Goal: Transaction & Acquisition: Purchase product/service

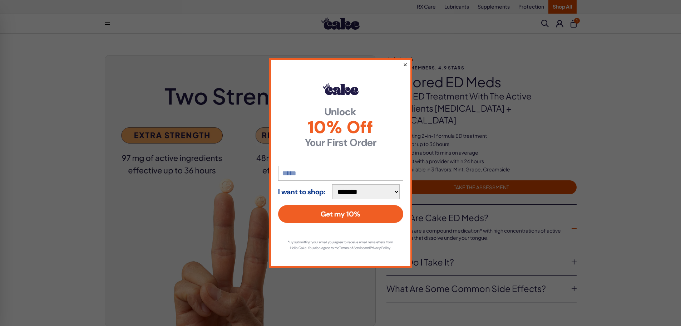
click at [406, 61] on button "×" at bounding box center [405, 64] width 5 height 9
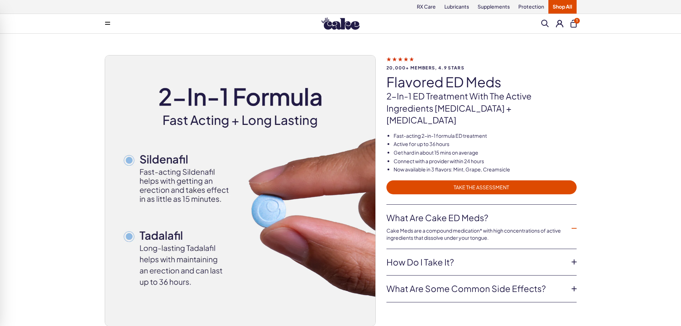
click at [459, 183] on span "TAKE THE ASSESSMENT" at bounding box center [482, 187] width 182 height 8
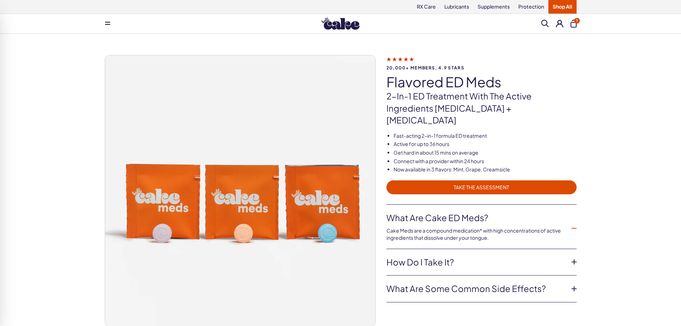
click at [445, 183] on span "TAKE THE ASSESSMENT" at bounding box center [482, 187] width 182 height 8
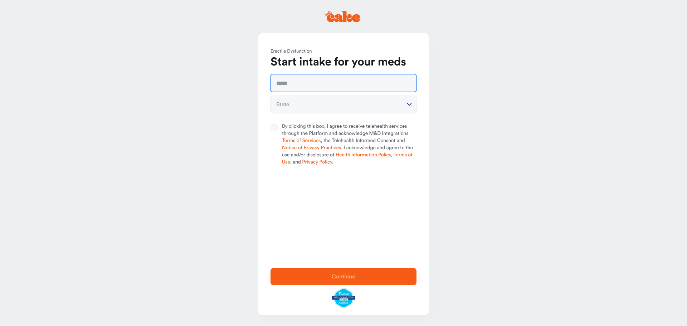
click at [300, 79] on input "text" at bounding box center [343, 82] width 146 height 17
type input "**********"
click at [306, 108] on html "**********" at bounding box center [343, 163] width 687 height 326
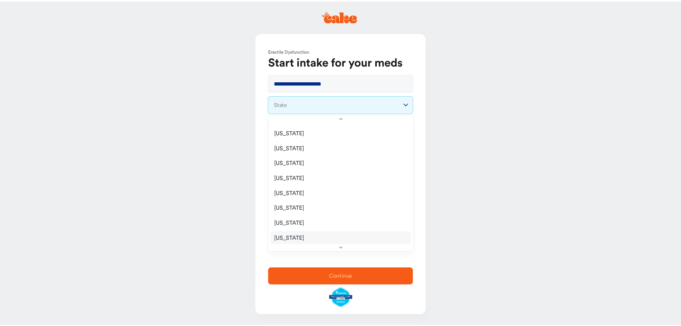
scroll to position [679, 0]
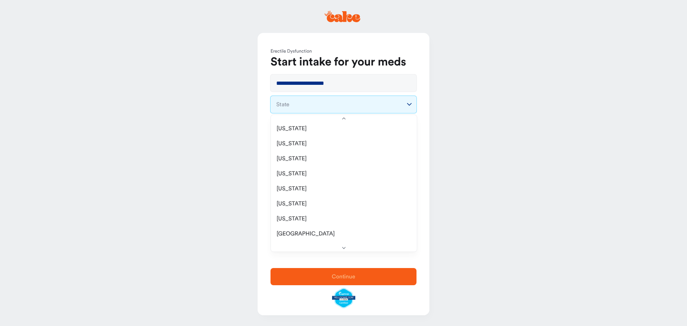
select select "**"
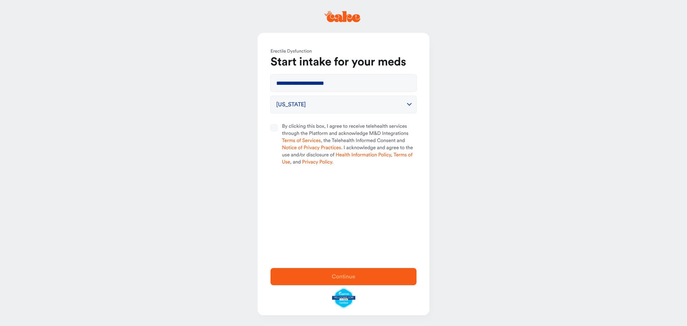
click at [277, 127] on button "By clicking this box, I agree to receive telehealth services through the Platfo…" at bounding box center [273, 127] width 7 height 7
click at [334, 279] on span "Continue" at bounding box center [344, 277] width 24 height 6
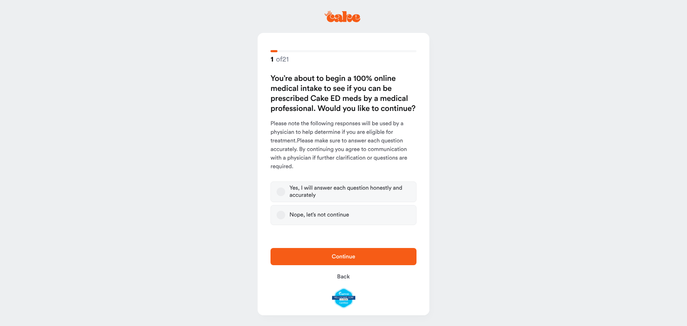
click at [281, 193] on button "Yes, I will answer each question honestly and accurately" at bounding box center [280, 191] width 9 height 9
click at [333, 254] on span "Continue" at bounding box center [344, 257] width 24 height 6
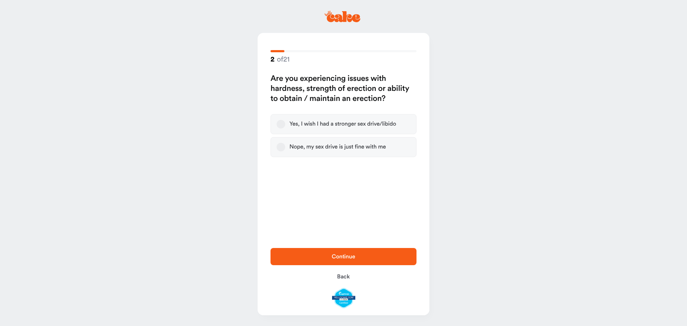
click at [283, 126] on button "Yes, I wish I had a stronger sex drive/libido" at bounding box center [280, 124] width 9 height 9
click at [354, 252] on span "Continue" at bounding box center [343, 256] width 123 height 9
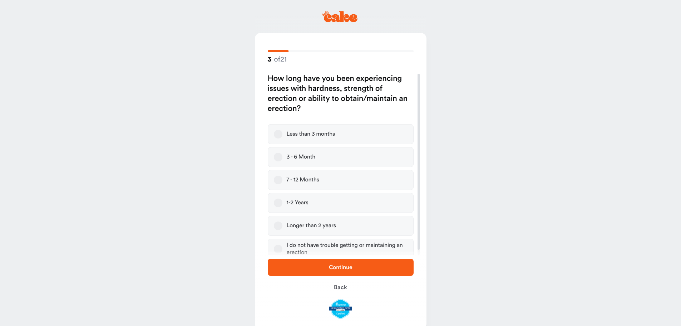
click at [278, 200] on button "1-2 Years" at bounding box center [278, 202] width 9 height 9
click at [339, 265] on span "Continue" at bounding box center [341, 267] width 24 height 6
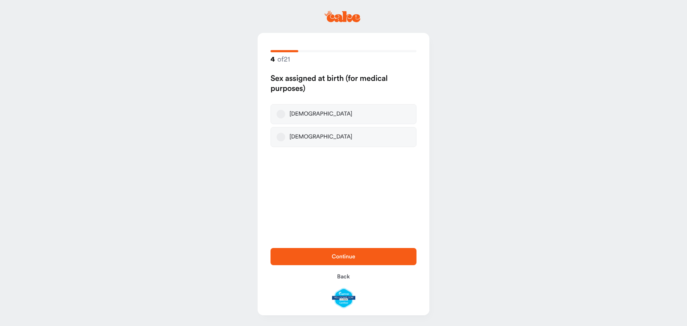
click at [281, 117] on button "Male" at bounding box center [280, 114] width 9 height 9
click at [350, 253] on span "Continue" at bounding box center [343, 256] width 123 height 9
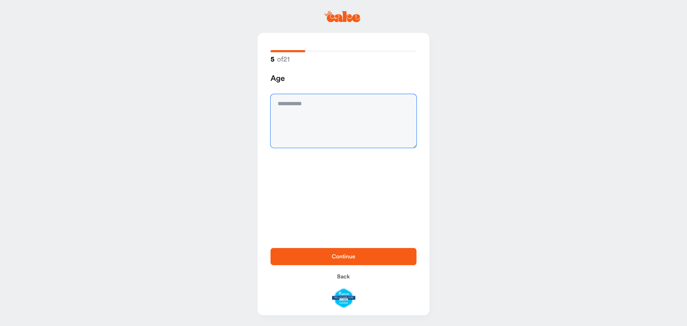
click at [289, 104] on textarea at bounding box center [343, 121] width 146 height 54
type textarea "**"
click at [332, 254] on span "Continue" at bounding box center [343, 256] width 123 height 9
click at [279, 98] on textarea at bounding box center [343, 121] width 146 height 54
type textarea "********"
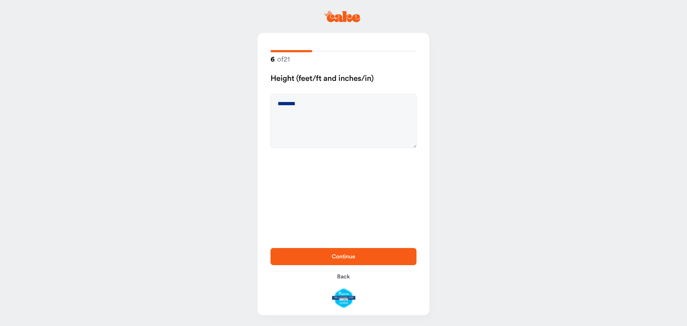
click at [327, 258] on span "Continue" at bounding box center [343, 256] width 123 height 9
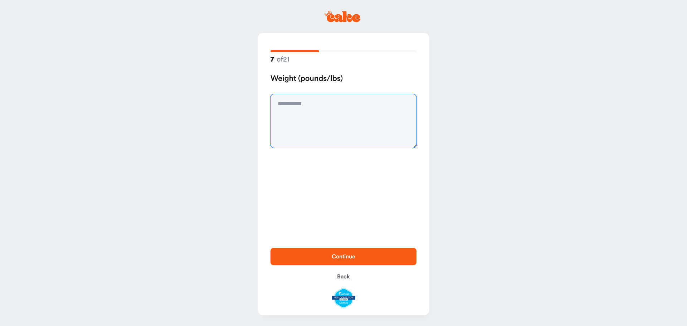
click at [278, 103] on textarea at bounding box center [343, 121] width 146 height 54
type textarea "***"
click at [333, 256] on span "Continue" at bounding box center [344, 257] width 24 height 6
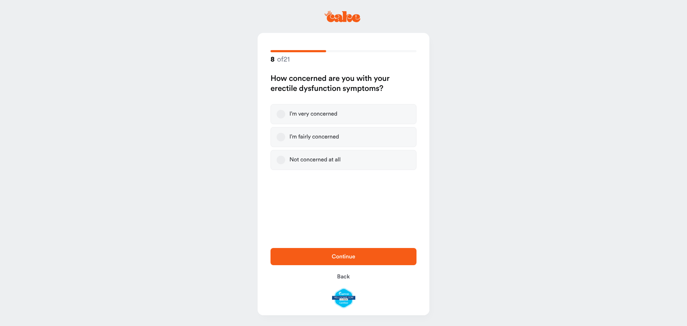
click at [280, 137] on button "I’m fairly concerned" at bounding box center [280, 137] width 9 height 9
click at [340, 255] on span "Continue" at bounding box center [344, 257] width 24 height 6
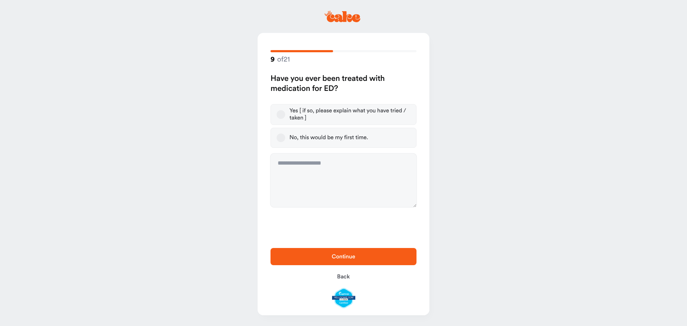
click at [276, 138] on button "No, this would be my first time." at bounding box center [280, 137] width 9 height 9
click at [333, 256] on span "Continue" at bounding box center [344, 257] width 24 height 6
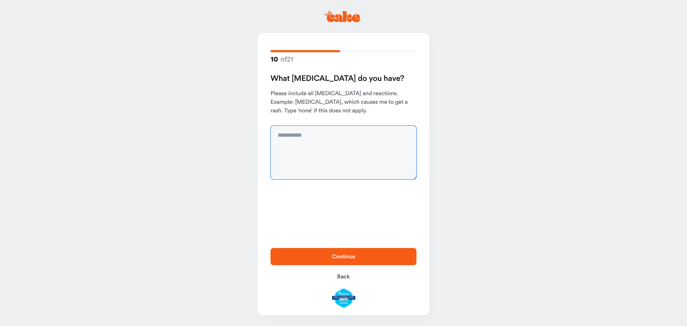
click at [289, 138] on textarea at bounding box center [343, 153] width 146 height 54
type textarea "****"
click at [344, 257] on span "Continue" at bounding box center [344, 257] width 24 height 6
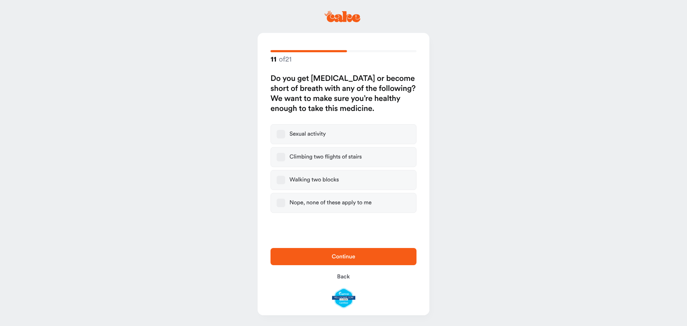
click at [281, 201] on button "Nope, none of these apply to me" at bounding box center [280, 202] width 9 height 9
click at [344, 257] on span "Continue" at bounding box center [344, 257] width 24 height 6
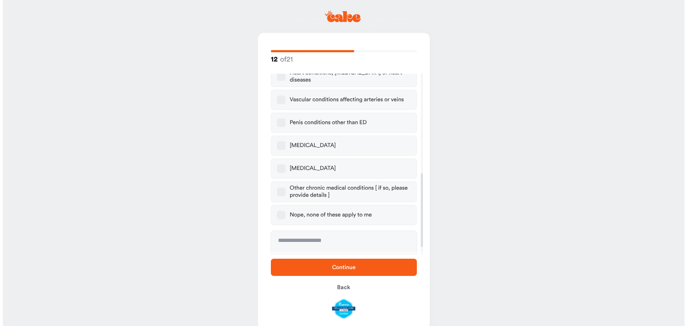
scroll to position [250, 0]
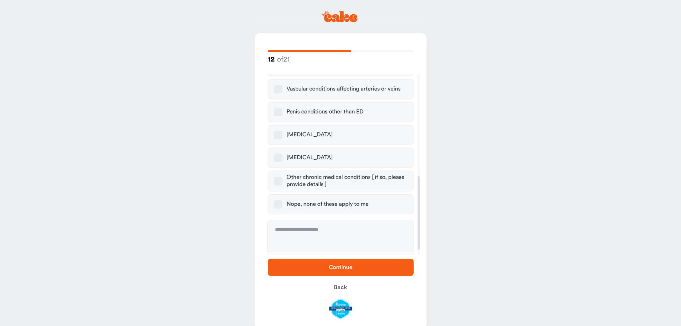
click at [278, 200] on button "Nope, none of these apply to me" at bounding box center [278, 204] width 9 height 9
click at [332, 267] on span "Continue" at bounding box center [341, 267] width 24 height 6
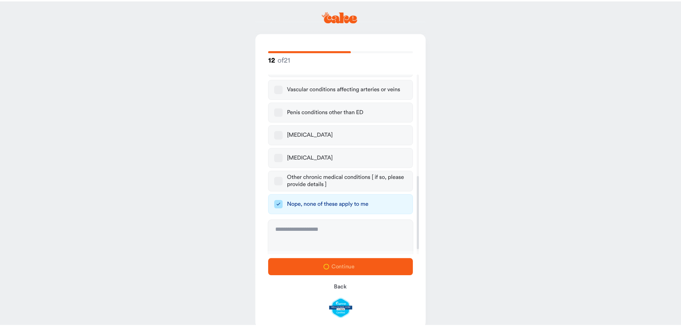
scroll to position [0, 0]
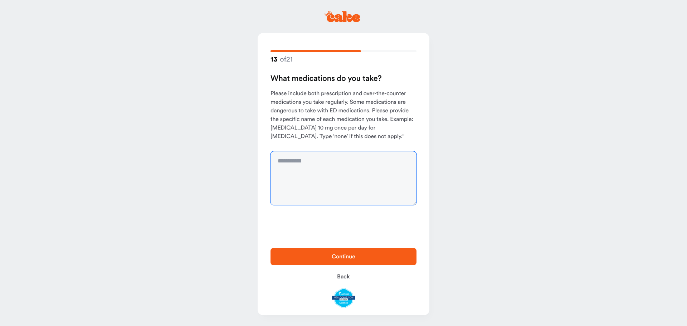
click at [286, 162] on textarea at bounding box center [343, 178] width 146 height 54
type textarea "****"
click at [333, 256] on span "Continue" at bounding box center [344, 257] width 24 height 6
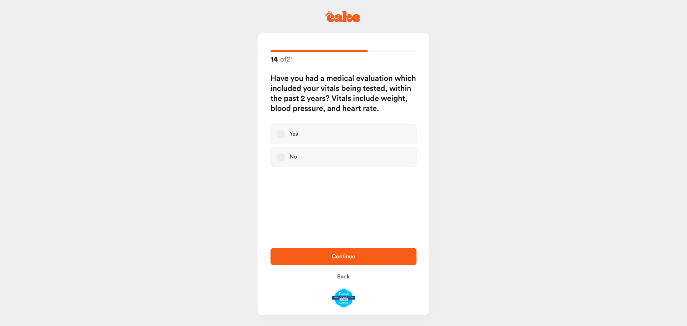
click at [281, 132] on button "Yes" at bounding box center [280, 134] width 9 height 9
click at [348, 256] on span "Continue" at bounding box center [344, 257] width 24 height 6
click at [336, 253] on span "Continue" at bounding box center [343, 256] width 123 height 9
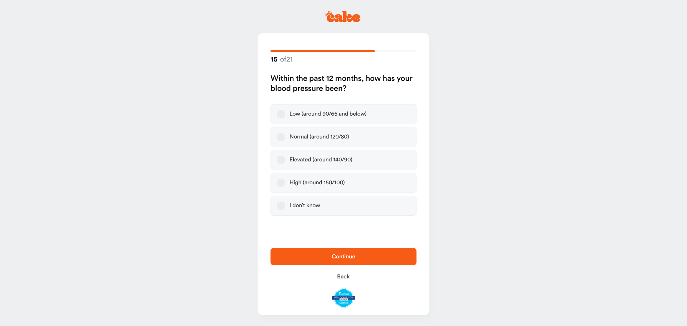
click at [279, 138] on button "Normal (around 120/80)" at bounding box center [280, 137] width 9 height 9
click at [361, 255] on span "Continue" at bounding box center [343, 256] width 123 height 9
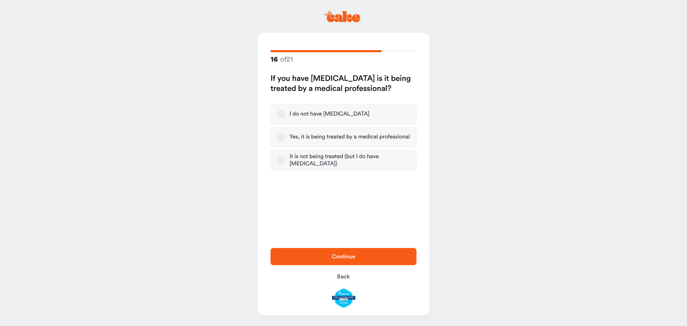
click at [278, 113] on button "I do not have high blood pressure" at bounding box center [280, 114] width 9 height 9
click at [345, 255] on span "Continue" at bounding box center [344, 257] width 24 height 6
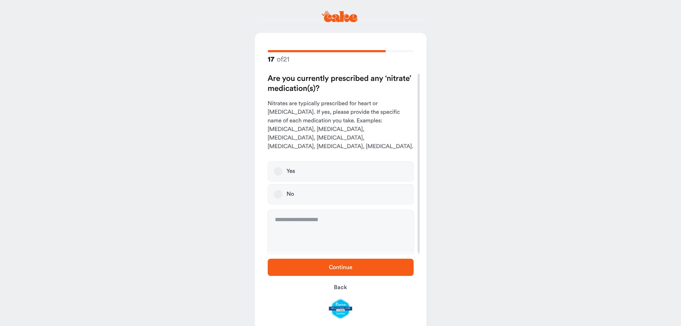
click at [277, 190] on button "No" at bounding box center [278, 194] width 9 height 9
click at [337, 266] on span "Continue" at bounding box center [341, 267] width 24 height 6
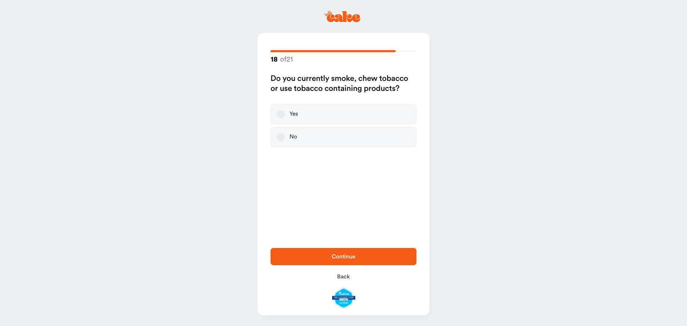
click at [280, 140] on button "No" at bounding box center [280, 137] width 9 height 9
click at [352, 254] on span "Continue" at bounding box center [344, 257] width 24 height 6
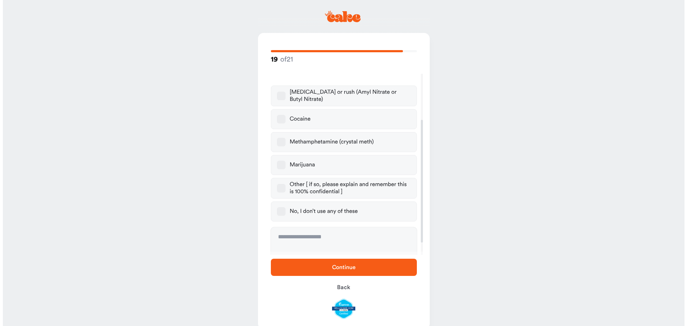
scroll to position [72, 0]
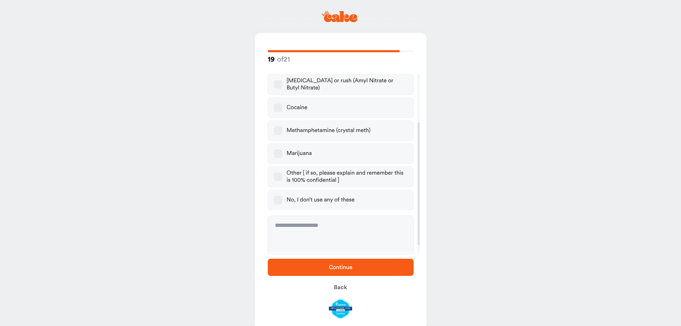
click at [279, 201] on button "No, I don’t use any of these" at bounding box center [278, 200] width 9 height 9
click at [343, 269] on span "Continue" at bounding box center [341, 267] width 24 height 6
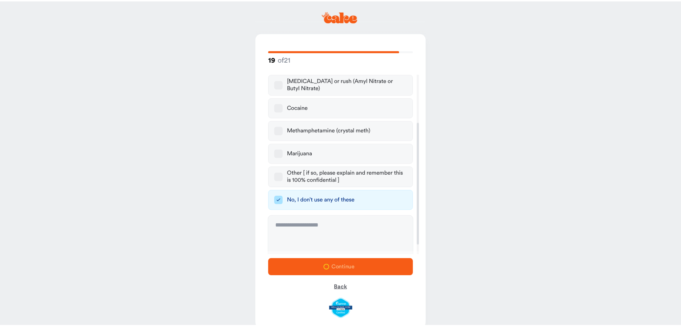
scroll to position [0, 0]
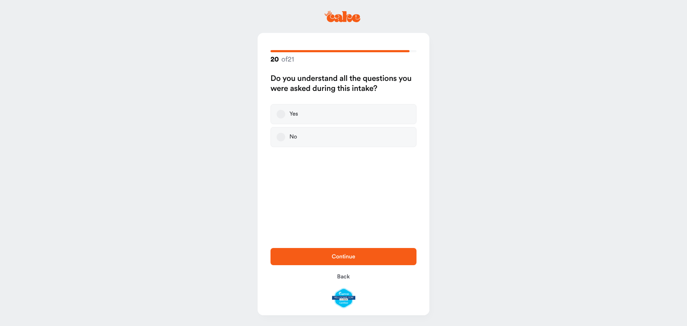
click at [278, 114] on button "Yes" at bounding box center [280, 114] width 9 height 9
click at [344, 254] on span "Continue" at bounding box center [344, 257] width 24 height 6
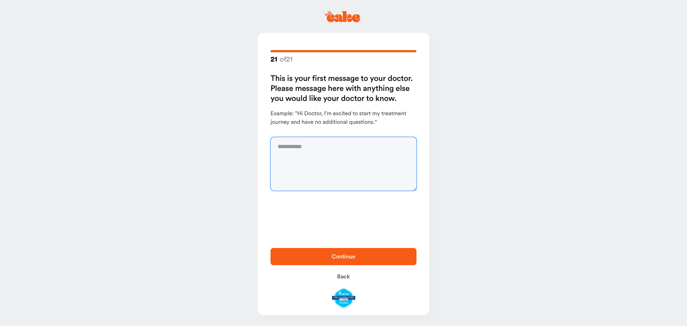
click at [298, 146] on textarea at bounding box center [343, 164] width 146 height 54
type textarea "**********"
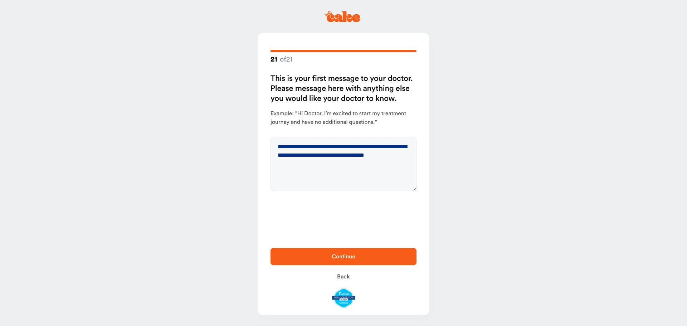
click at [353, 256] on span "Continue" at bounding box center [344, 257] width 24 height 6
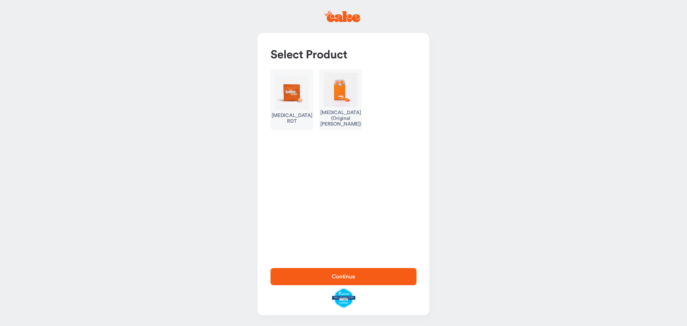
click at [291, 92] on img "button" at bounding box center [292, 92] width 34 height 34
click at [350, 276] on span "Continue" at bounding box center [344, 277] width 24 height 6
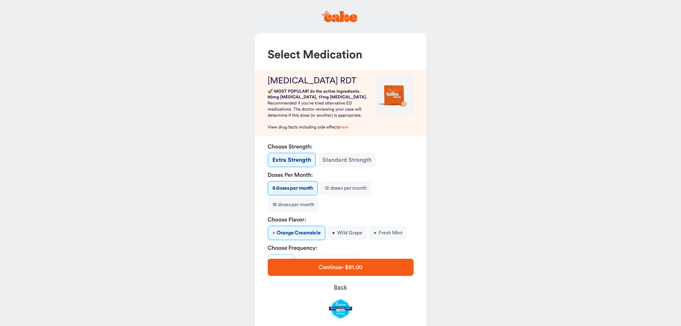
click at [342, 289] on span "Back" at bounding box center [340, 287] width 13 height 6
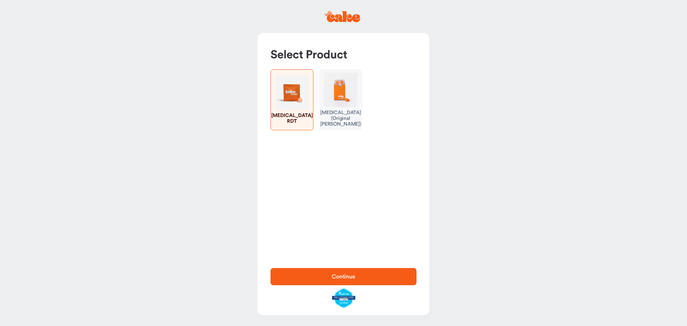
click at [342, 111] on div "Erectile Dysfunction (Original Troche)" at bounding box center [340, 118] width 41 height 17
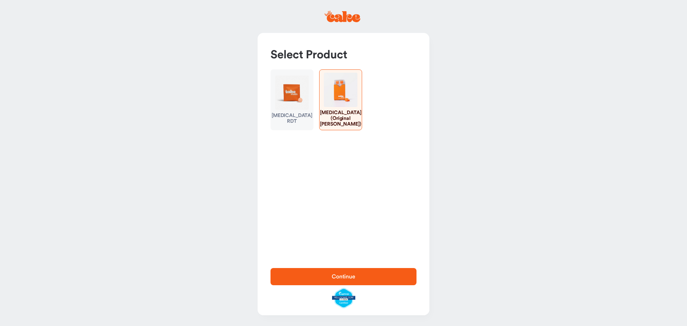
click at [338, 274] on span "Continue" at bounding box center [344, 277] width 24 height 6
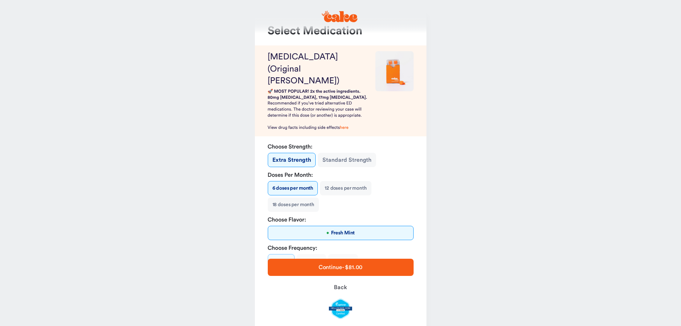
scroll to position [36, 0]
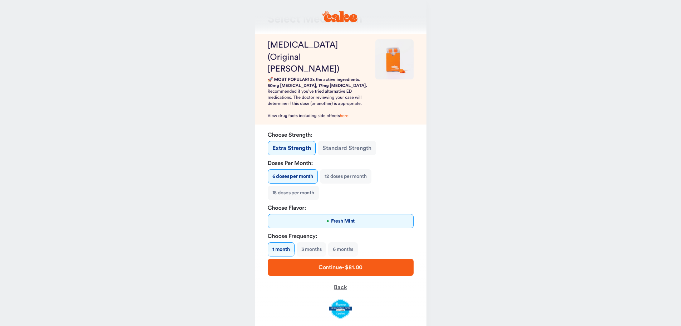
click at [340, 285] on span "Back" at bounding box center [340, 287] width 13 height 6
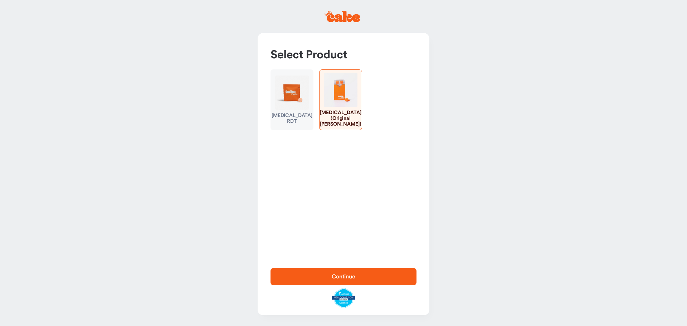
click at [298, 102] on img "button" at bounding box center [292, 92] width 34 height 34
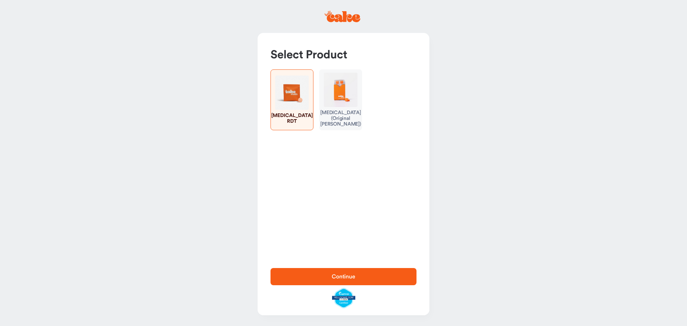
click at [343, 273] on span "Continue" at bounding box center [343, 276] width 123 height 9
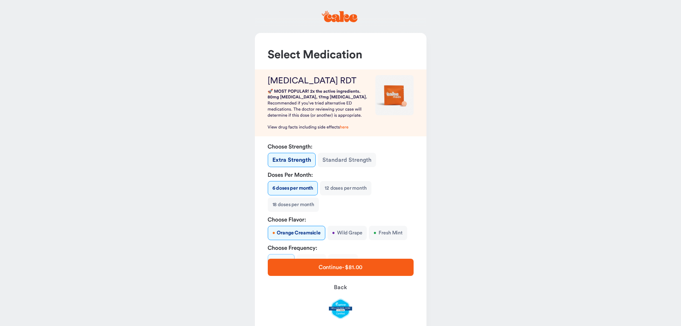
click at [339, 163] on button "Standard Strength" at bounding box center [347, 160] width 58 height 14
click at [340, 187] on button "12 doses per month" at bounding box center [345, 188] width 51 height 14
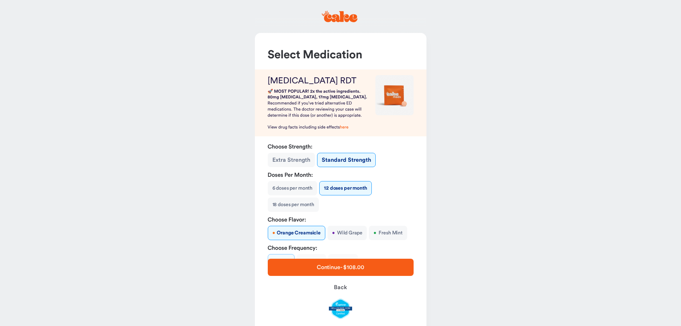
click at [301, 186] on button "6 doses per month" at bounding box center [293, 188] width 50 height 14
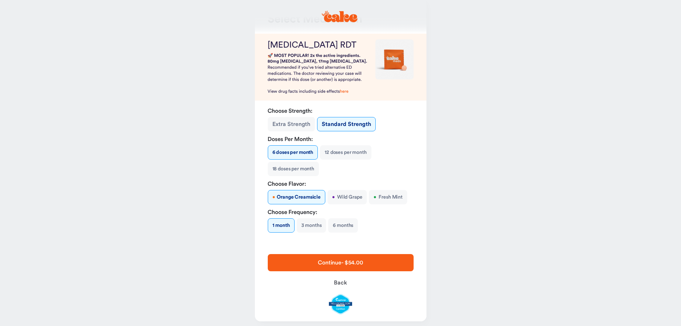
click at [387, 197] on button "• Fresh Mint" at bounding box center [388, 197] width 38 height 14
click at [309, 224] on button "3 months" at bounding box center [312, 225] width 30 height 14
click at [281, 223] on button "1 month" at bounding box center [281, 225] width 26 height 14
click at [315, 222] on button "3 months" at bounding box center [312, 225] width 30 height 14
click at [342, 286] on button "Back" at bounding box center [341, 282] width 146 height 17
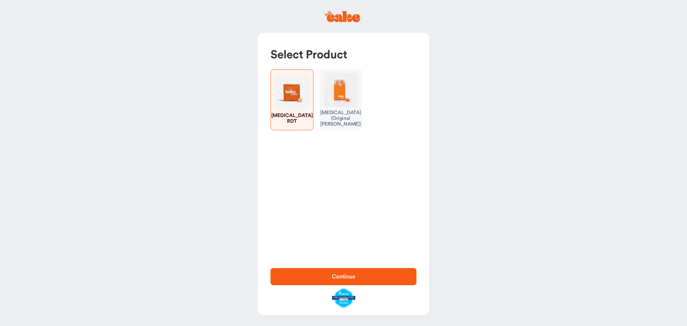
click at [342, 101] on img "button" at bounding box center [341, 90] width 34 height 34
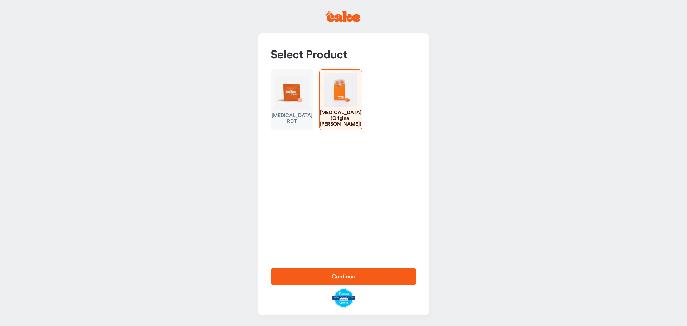
click at [320, 278] on span "Continue" at bounding box center [343, 276] width 123 height 9
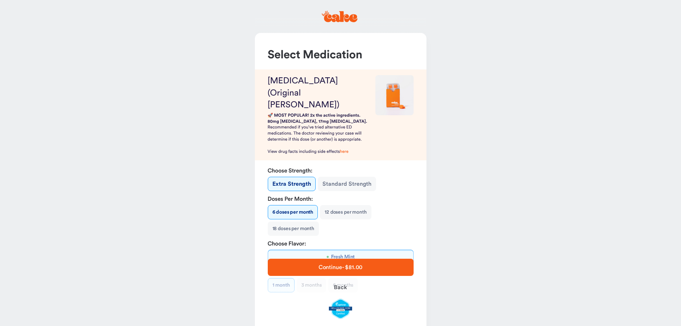
click at [340, 177] on button "Standard Strength" at bounding box center [347, 184] width 58 height 14
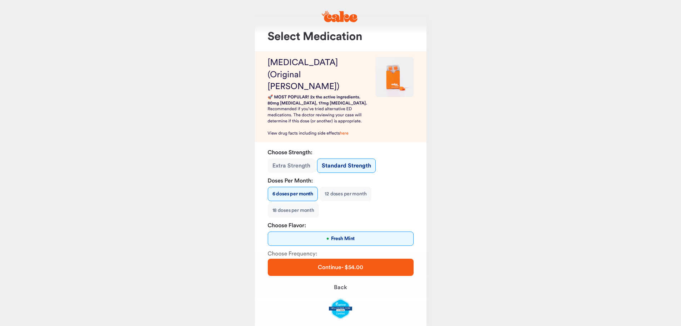
scroll to position [54, 0]
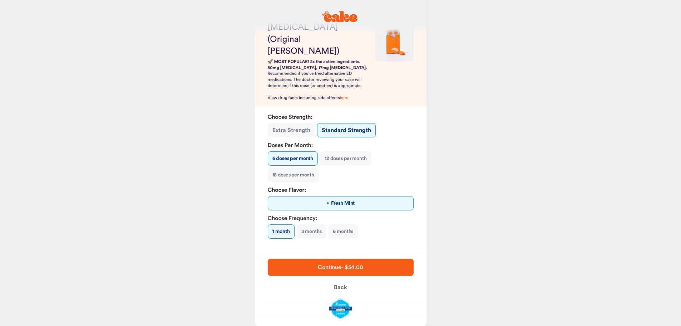
click at [347, 224] on button "6 months" at bounding box center [343, 231] width 30 height 14
click at [323, 224] on button "3 months" at bounding box center [311, 231] width 30 height 14
click at [340, 279] on button "Back" at bounding box center [341, 287] width 146 height 17
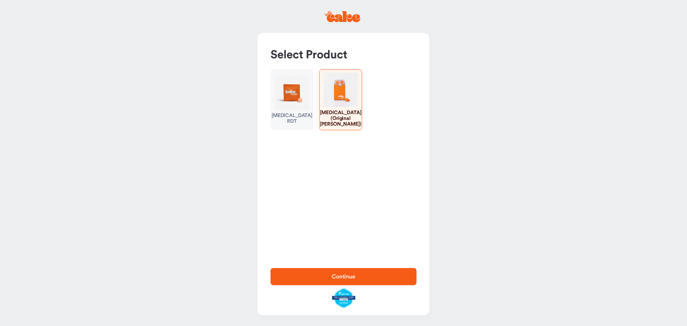
click at [298, 95] on img "button" at bounding box center [292, 92] width 34 height 34
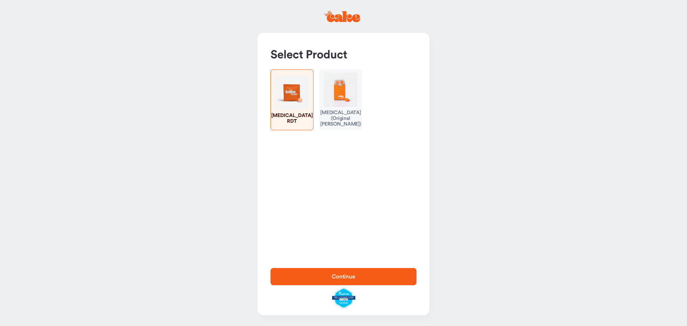
click at [348, 276] on span "Continue" at bounding box center [344, 277] width 24 height 6
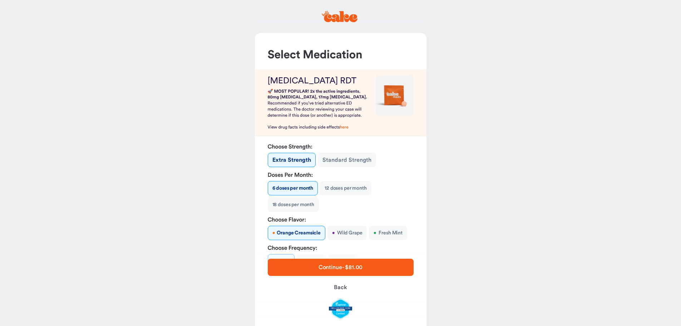
click at [350, 160] on button "Standard Strength" at bounding box center [347, 160] width 58 height 14
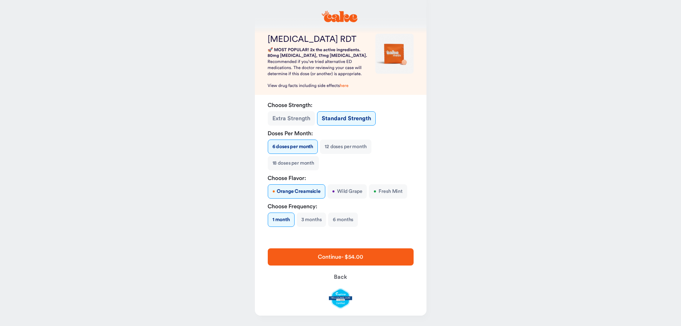
scroll to position [42, 0]
click at [387, 192] on button "• Fresh Mint" at bounding box center [388, 191] width 38 height 14
click at [309, 217] on button "3 months" at bounding box center [312, 219] width 30 height 14
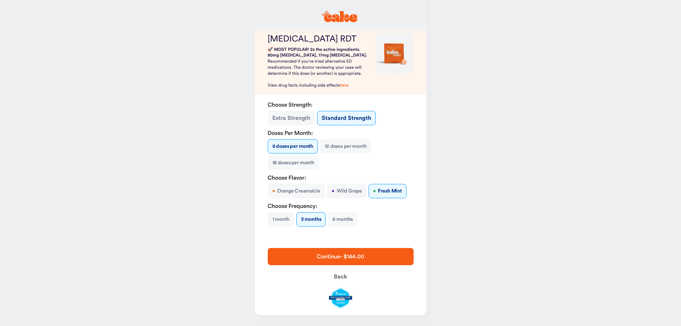
click at [346, 255] on span "Continue - $144.00" at bounding box center [340, 257] width 47 height 6
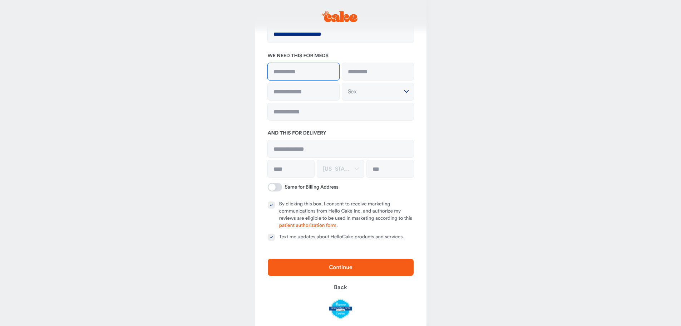
click at [297, 70] on input at bounding box center [304, 71] width 72 height 17
type input "******"
type input "*"
type input "**********"
click at [298, 92] on input "**********" at bounding box center [304, 91] width 72 height 17
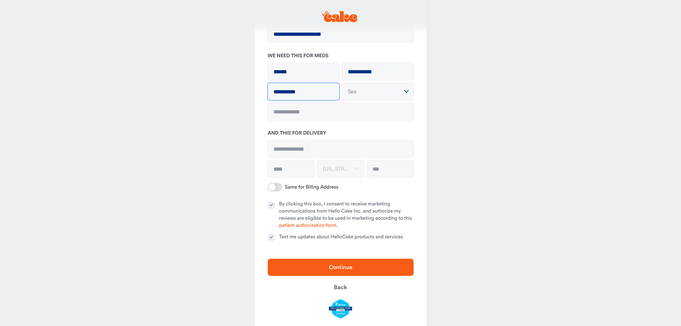
type input "**********"
click at [355, 88] on html "**********" at bounding box center [340, 150] width 681 height 384
click at [313, 111] on input "tel" at bounding box center [341, 111] width 146 height 17
type input "**********"
click at [288, 149] on input at bounding box center [341, 148] width 146 height 17
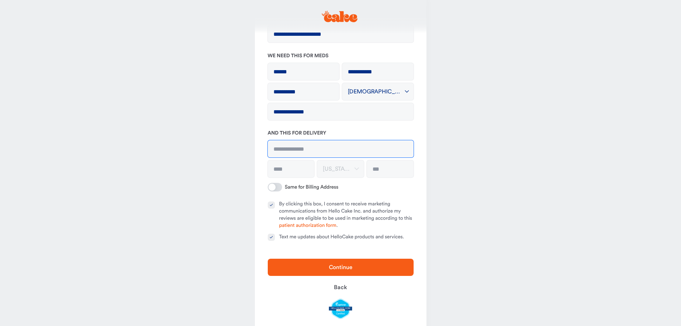
type input "**********"
type input "*****"
type input "**********"
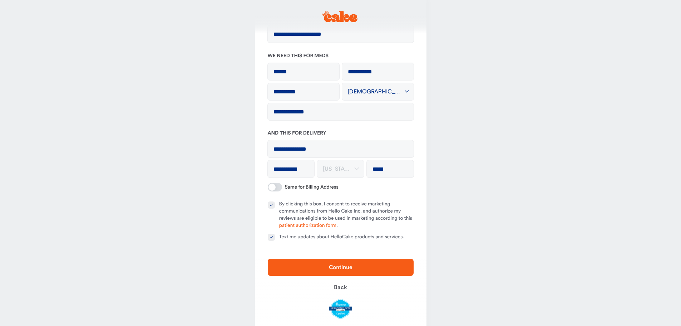
click at [272, 205] on button "By clicking this box, I consent to receive marketing communications from Hello …" at bounding box center [271, 204] width 7 height 7
click at [273, 238] on button "Text me updates about HelloCake products and services." at bounding box center [271, 237] width 7 height 7
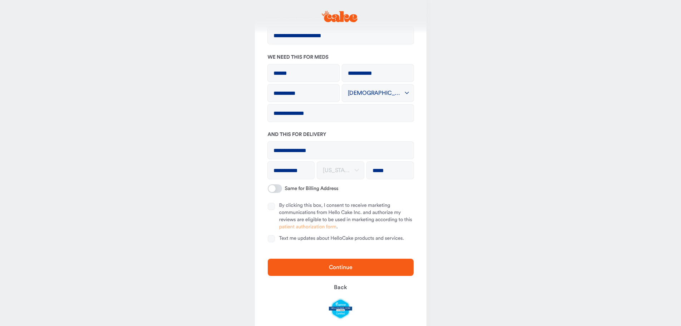
scroll to position [58, 0]
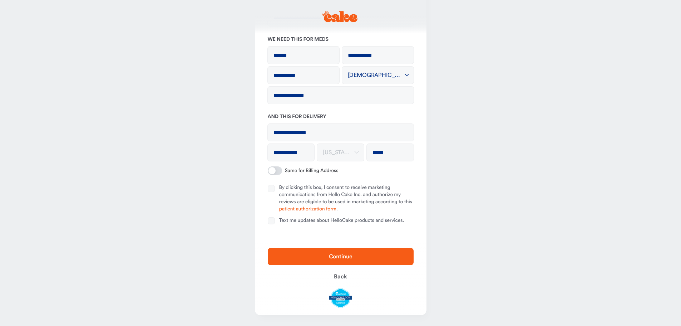
click at [338, 255] on span "Continue" at bounding box center [341, 257] width 24 height 6
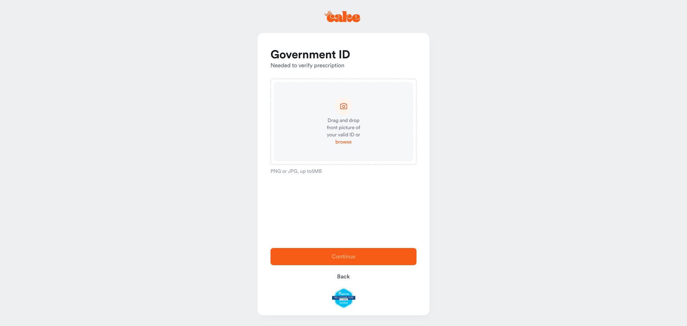
click at [344, 142] on span "browse" at bounding box center [343, 141] width 16 height 7
click at [325, 252] on span "Continue" at bounding box center [343, 256] width 123 height 9
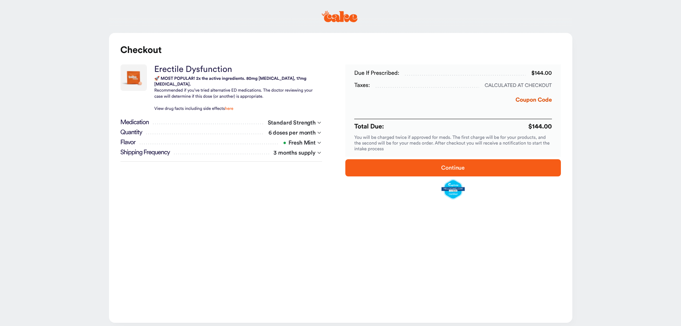
click at [411, 166] on span "Continue" at bounding box center [453, 167] width 193 height 9
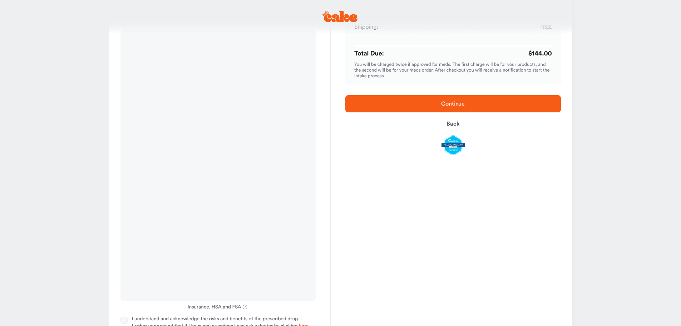
scroll to position [109, 0]
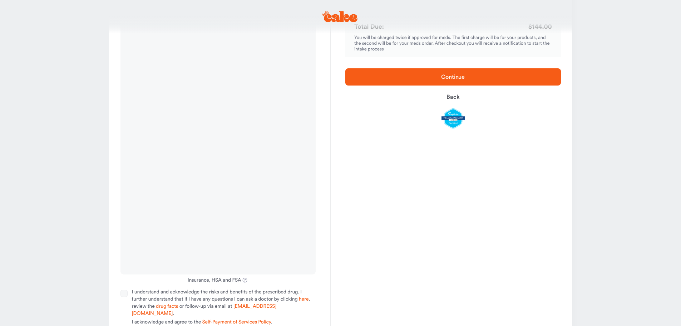
click at [368, 255] on div "Due if prescribed: $144.00 Taxes: $0.00 Shipping: Free Total Due: $144.00 You w…" at bounding box center [453, 154] width 245 height 374
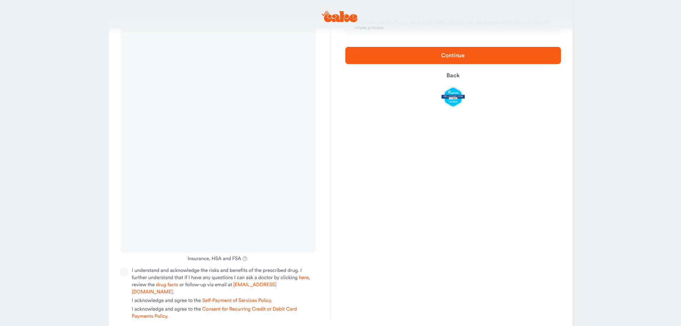
scroll to position [139, 0]
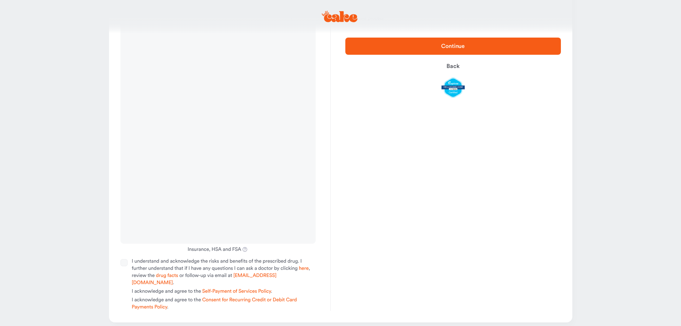
click at [358, 199] on div "Due if prescribed: $144.00 Taxes: $0.00 Shipping: Free Total Due: $144.00 You w…" at bounding box center [453, 123] width 245 height 374
click at [124, 263] on button "I understand and acknowledge the risks and benefits of the prescribed drug. I f…" at bounding box center [124, 262] width 7 height 7
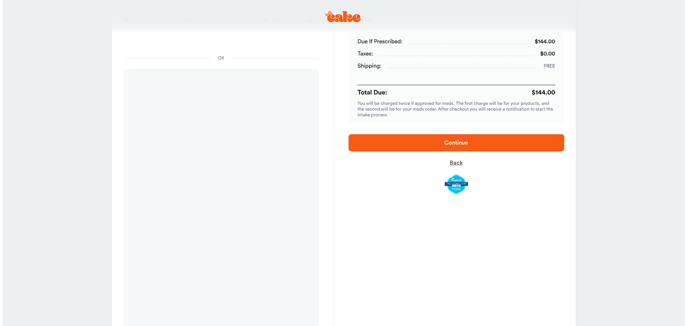
scroll to position [72, 0]
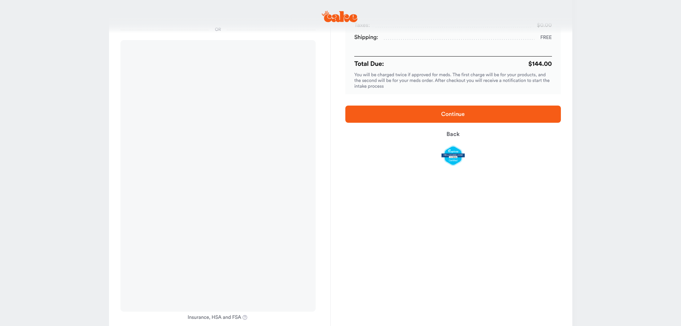
click at [446, 113] on span "Continue" at bounding box center [453, 114] width 24 height 6
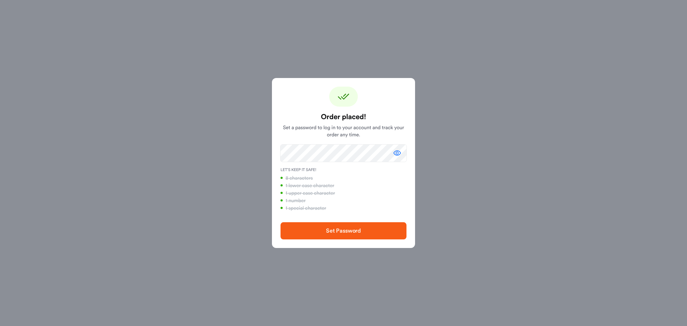
click at [396, 152] on icon "button" at bounding box center [397, 153] width 9 height 9
click at [353, 231] on span "Set Password" at bounding box center [343, 231] width 35 height 6
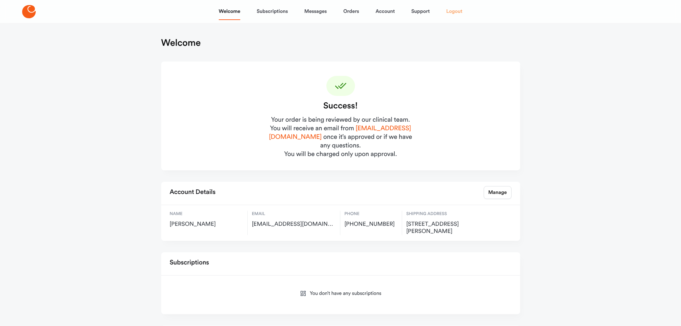
click at [452, 13] on link "Logout" at bounding box center [454, 11] width 16 height 17
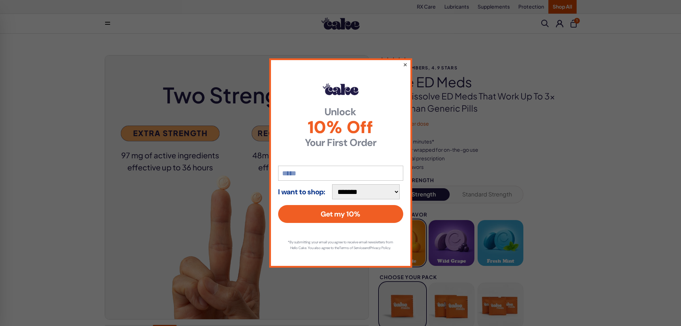
click at [404, 60] on button "×" at bounding box center [405, 64] width 5 height 9
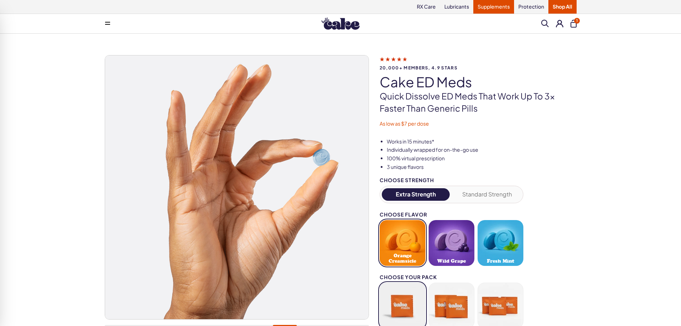
click at [492, 6] on link "Supplements" at bounding box center [493, 7] width 41 height 14
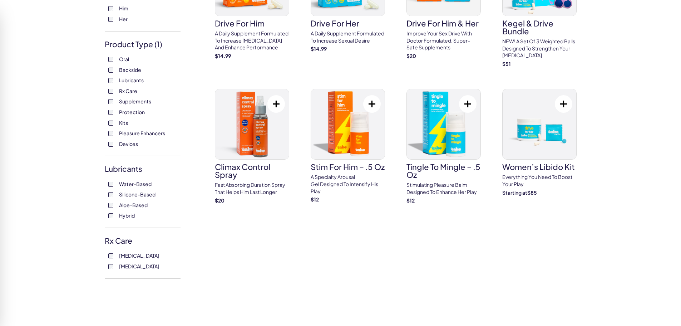
scroll to position [72, 0]
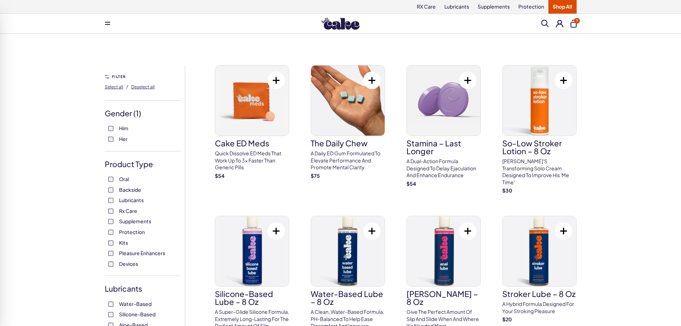
click at [542, 22] on span at bounding box center [545, 24] width 8 height 8
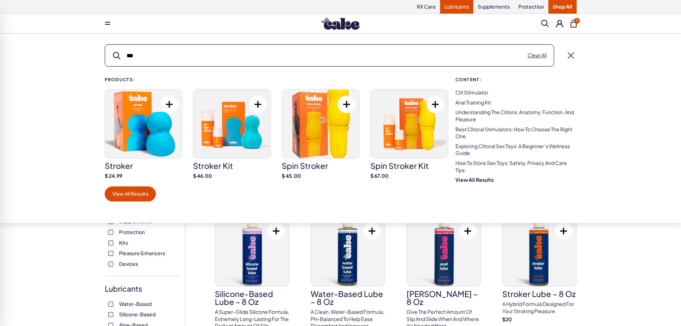
type input "***"
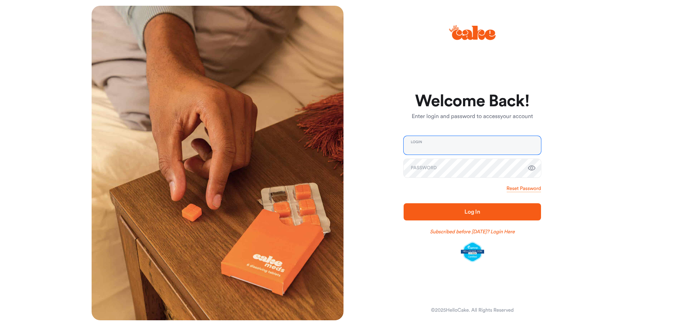
click at [426, 145] on input "email" at bounding box center [471, 145] width 137 height 19
type input "**********"
click at [448, 209] on span "Log In" at bounding box center [472, 211] width 114 height 9
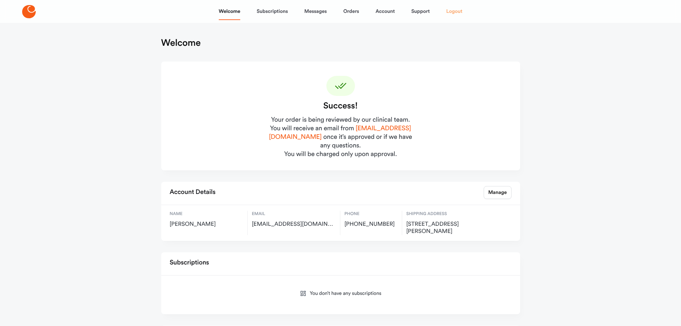
click at [455, 11] on link "Logout" at bounding box center [454, 11] width 16 height 17
